Goal: Task Accomplishment & Management: Manage account settings

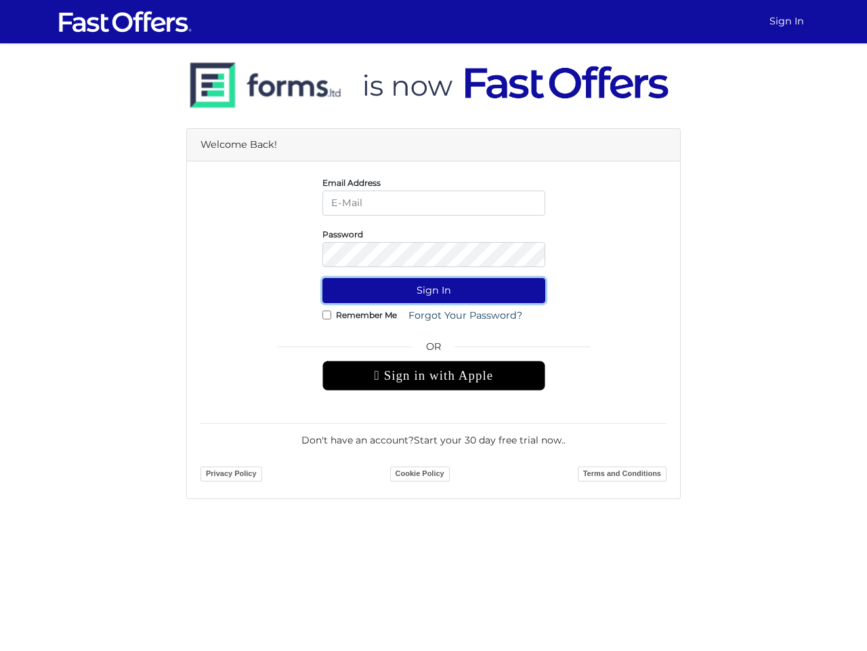
click at [434, 290] on button "Sign In" at bounding box center [434, 290] width 223 height 25
click at [434, 375] on div " Sign in with Apple" at bounding box center [434, 376] width 223 height 30
click at [434, 290] on button "Sign In" at bounding box center [434, 290] width 223 height 25
click at [434, 375] on div " Sign in with Apple" at bounding box center [434, 376] width 223 height 30
